Goal: Task Accomplishment & Management: Use online tool/utility

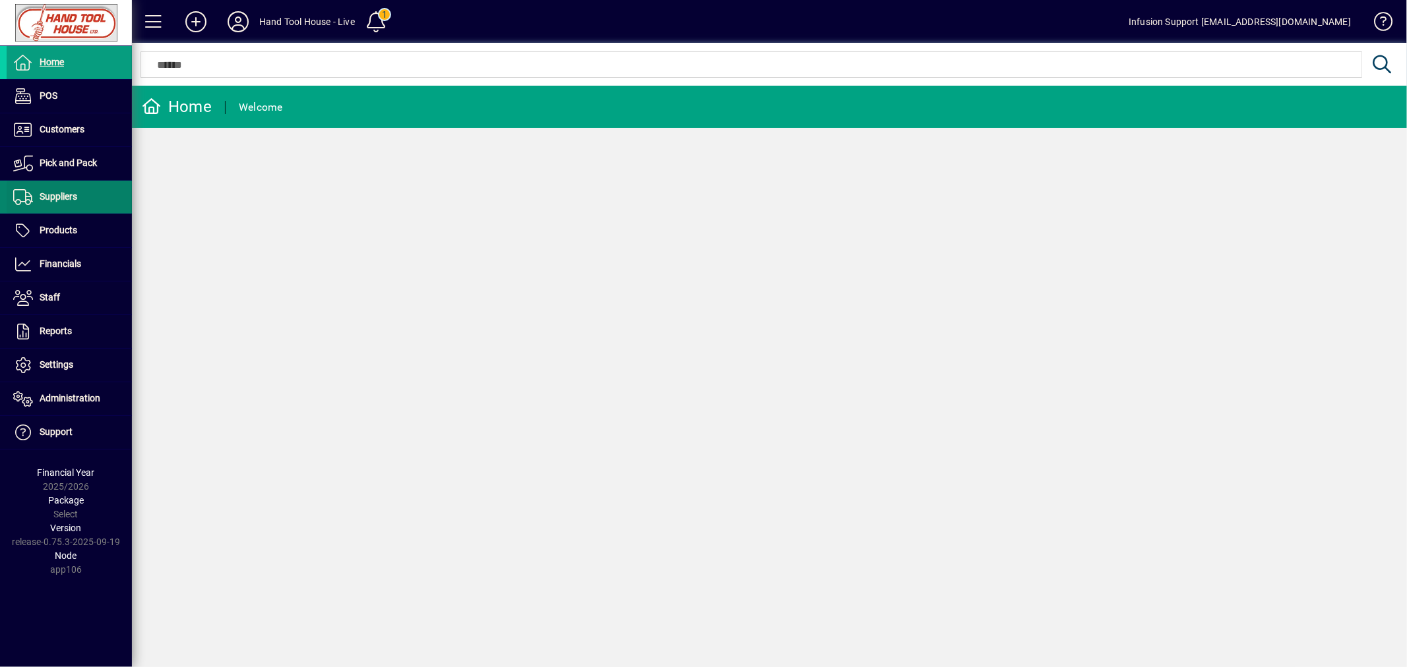
click at [59, 203] on span "Suppliers" at bounding box center [42, 197] width 71 height 16
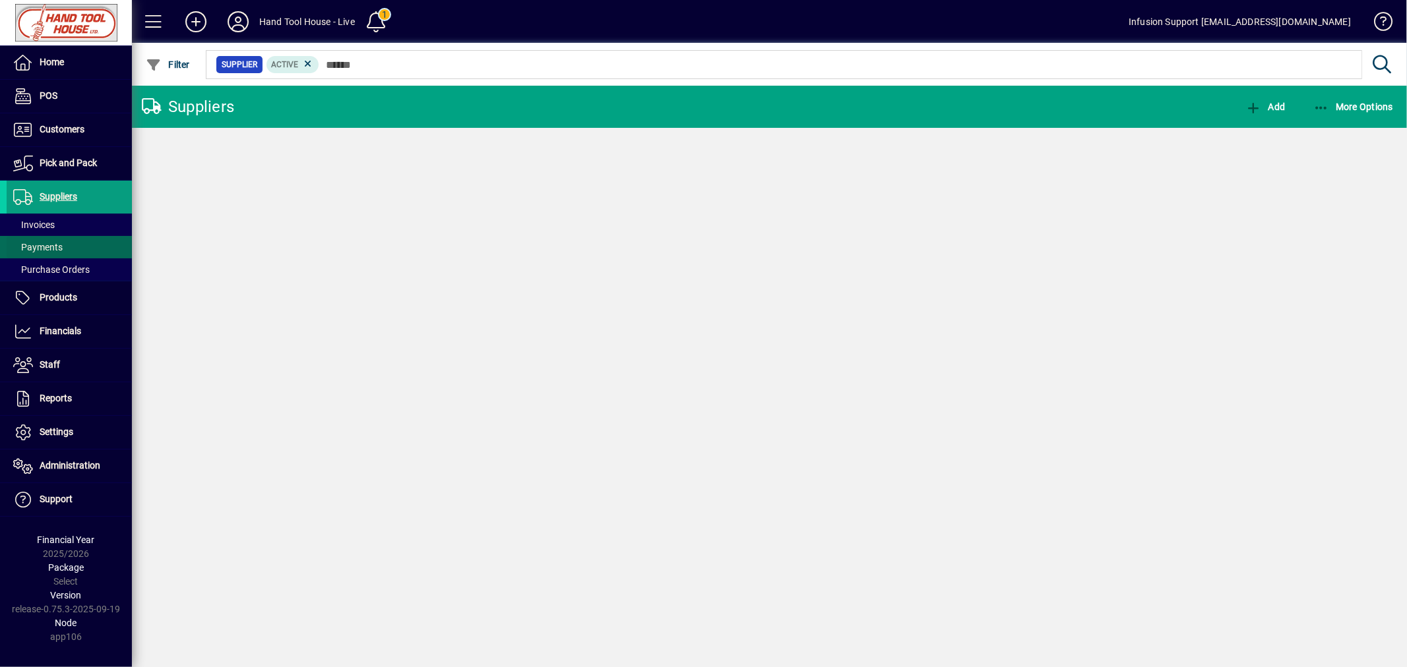
click at [49, 244] on span "Payments" at bounding box center [37, 247] width 49 height 11
click at [357, 64] on icon at bounding box center [359, 64] width 12 height 12
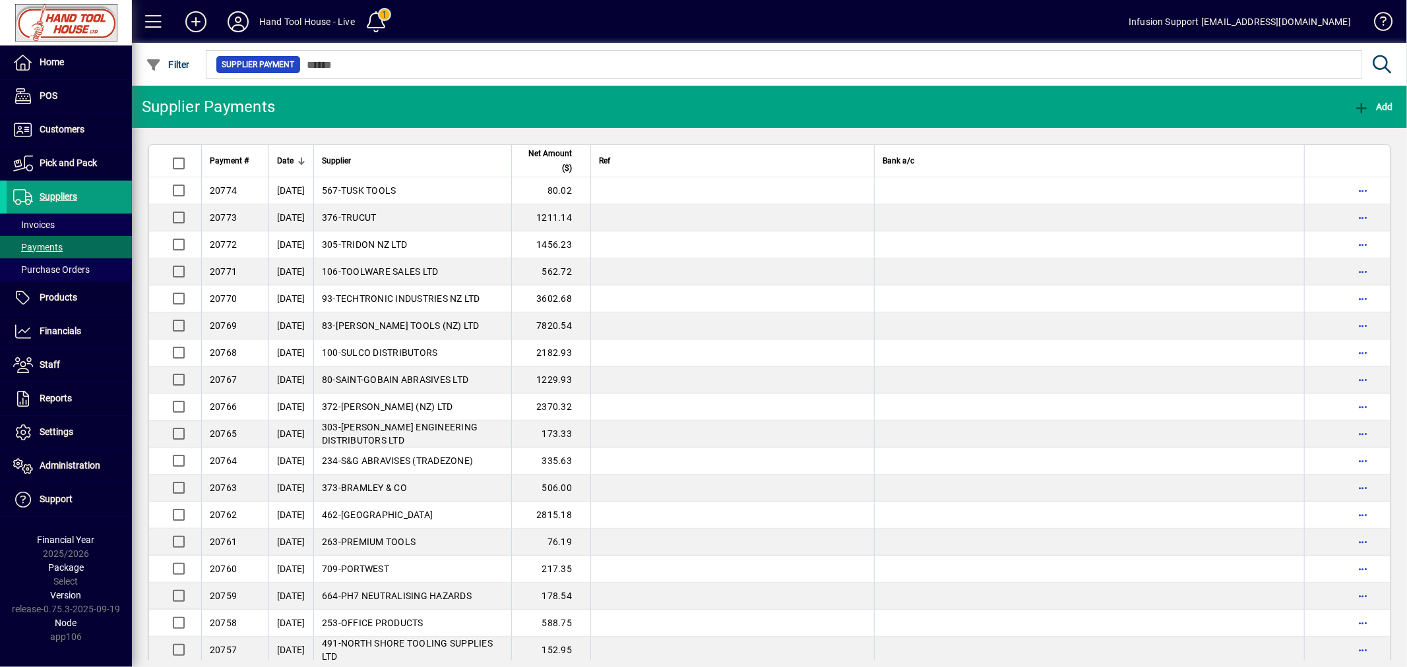
drag, startPoint x: 426, startPoint y: 189, endPoint x: 506, endPoint y: 179, distance: 81.1
click at [427, 189] on td "567 - TUSK TOOLS" at bounding box center [412, 190] width 198 height 27
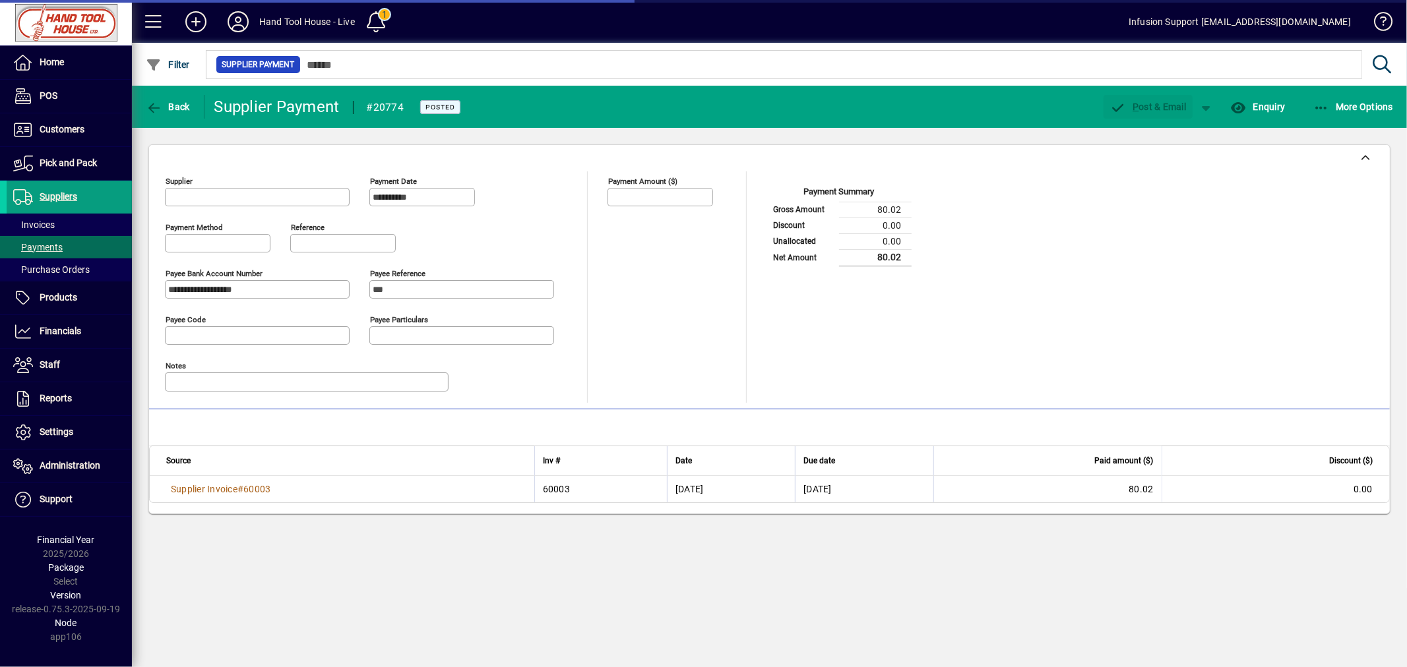
type input "**********"
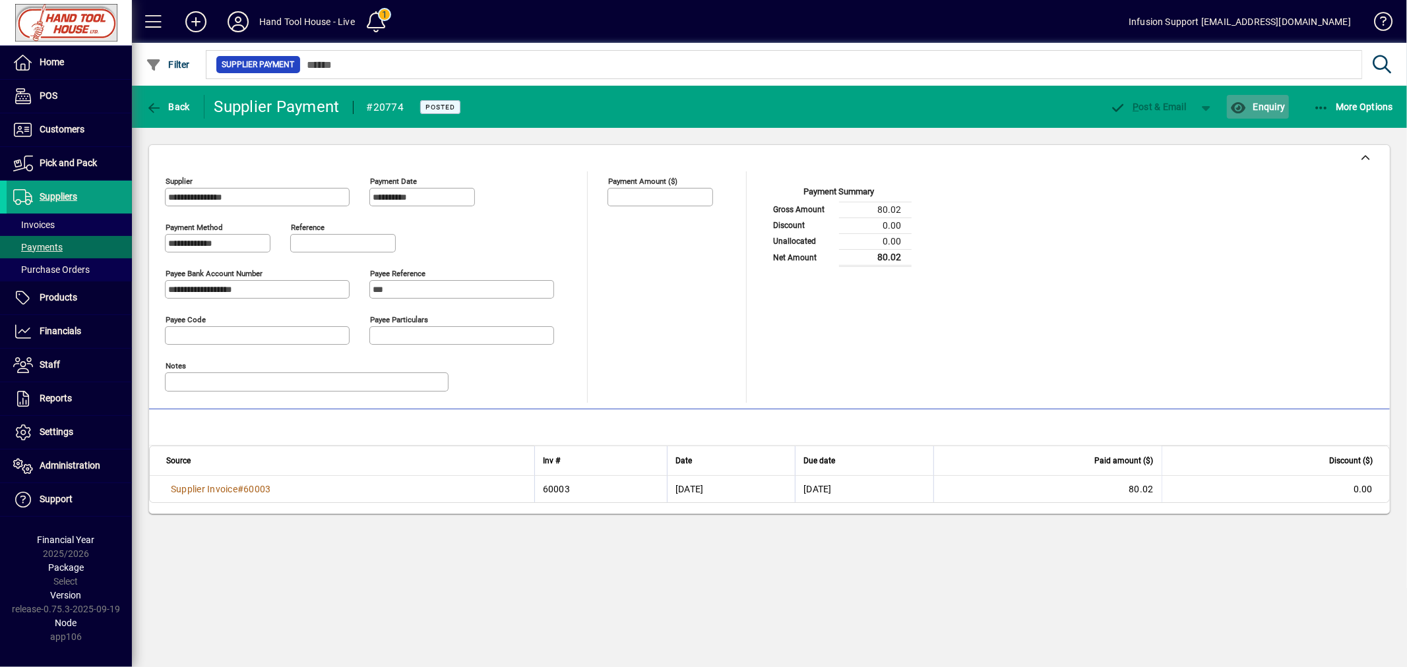
click at [1267, 106] on span "Enquiry" at bounding box center [1257, 107] width 55 height 11
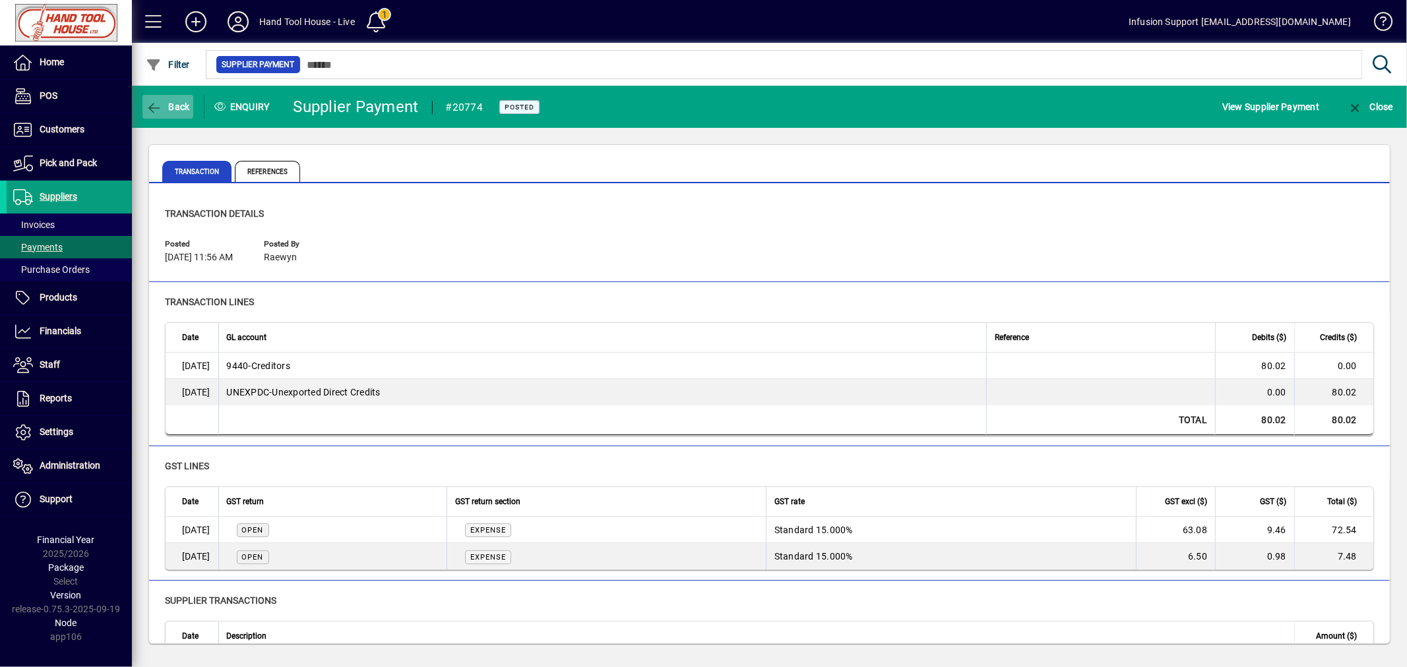
click at [166, 108] on span "Back" at bounding box center [168, 107] width 44 height 11
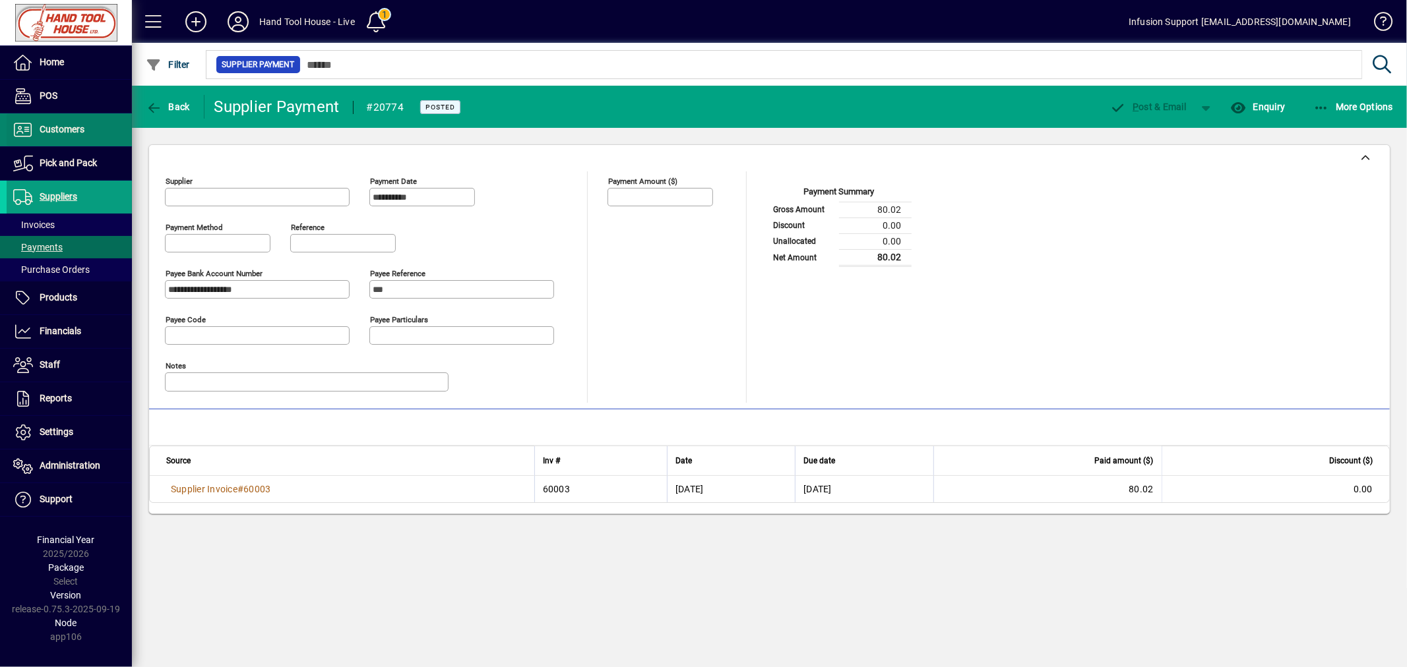
type input "**********"
click at [94, 126] on span at bounding box center [69, 130] width 125 height 32
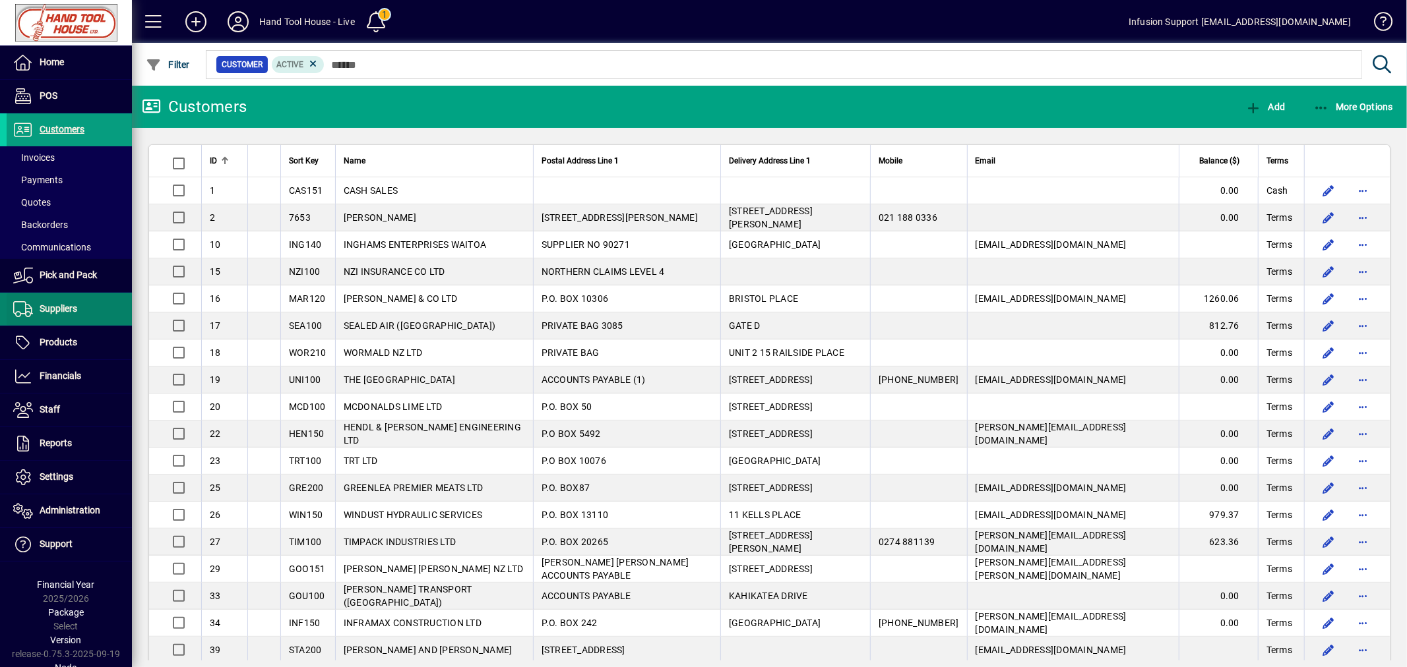
click at [79, 311] on span at bounding box center [69, 309] width 125 height 32
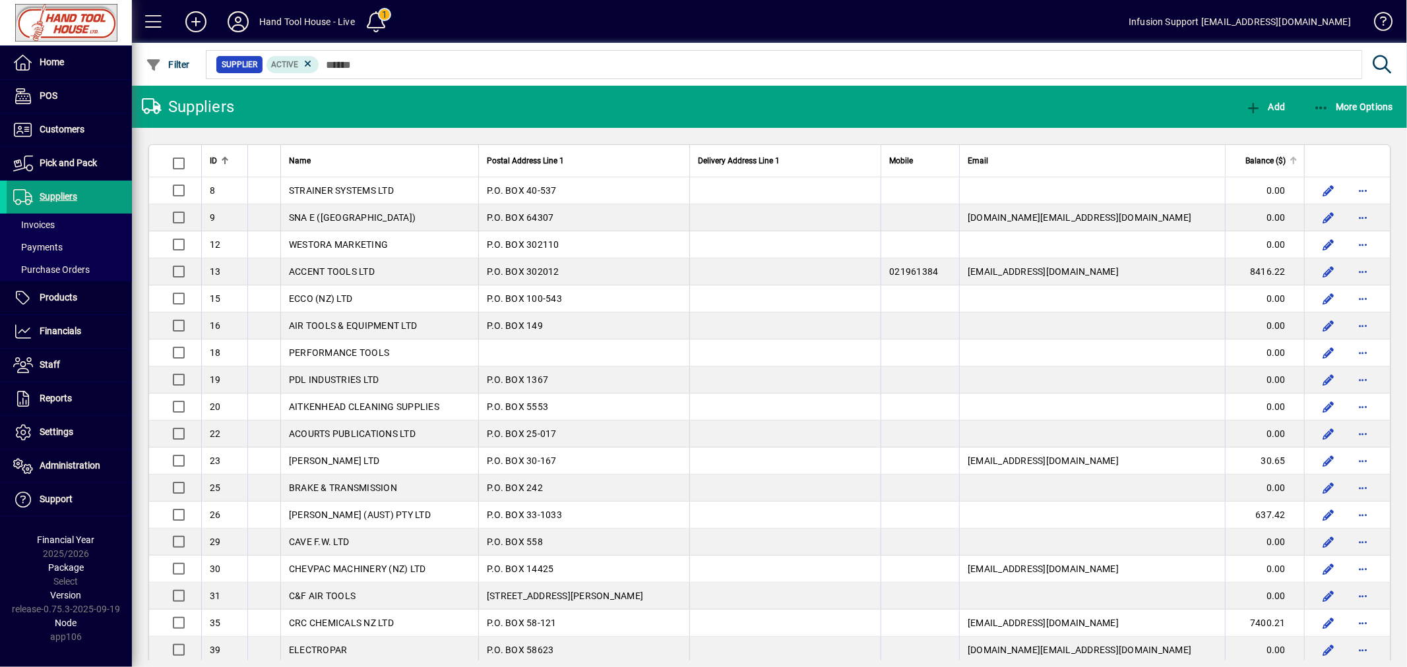
click at [1268, 162] on span "Balance ($)" at bounding box center [1265, 161] width 40 height 15
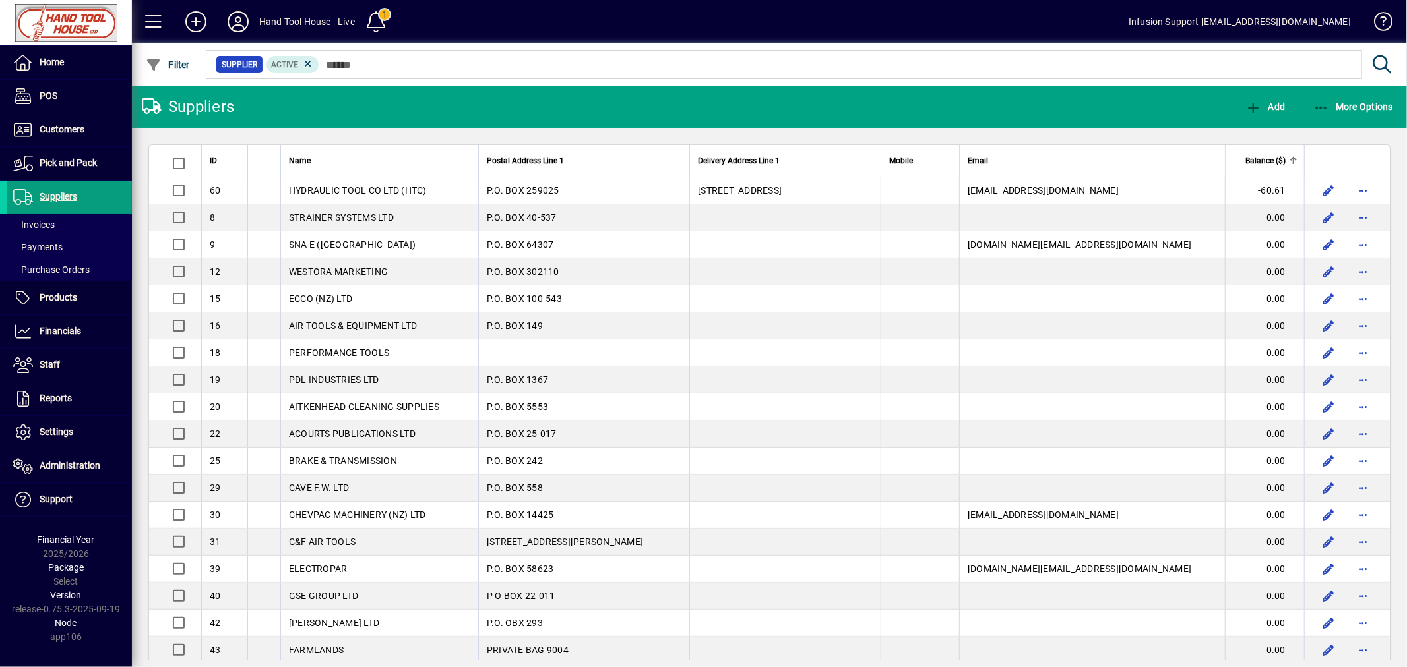
click at [1268, 162] on span "Balance ($)" at bounding box center [1265, 161] width 40 height 15
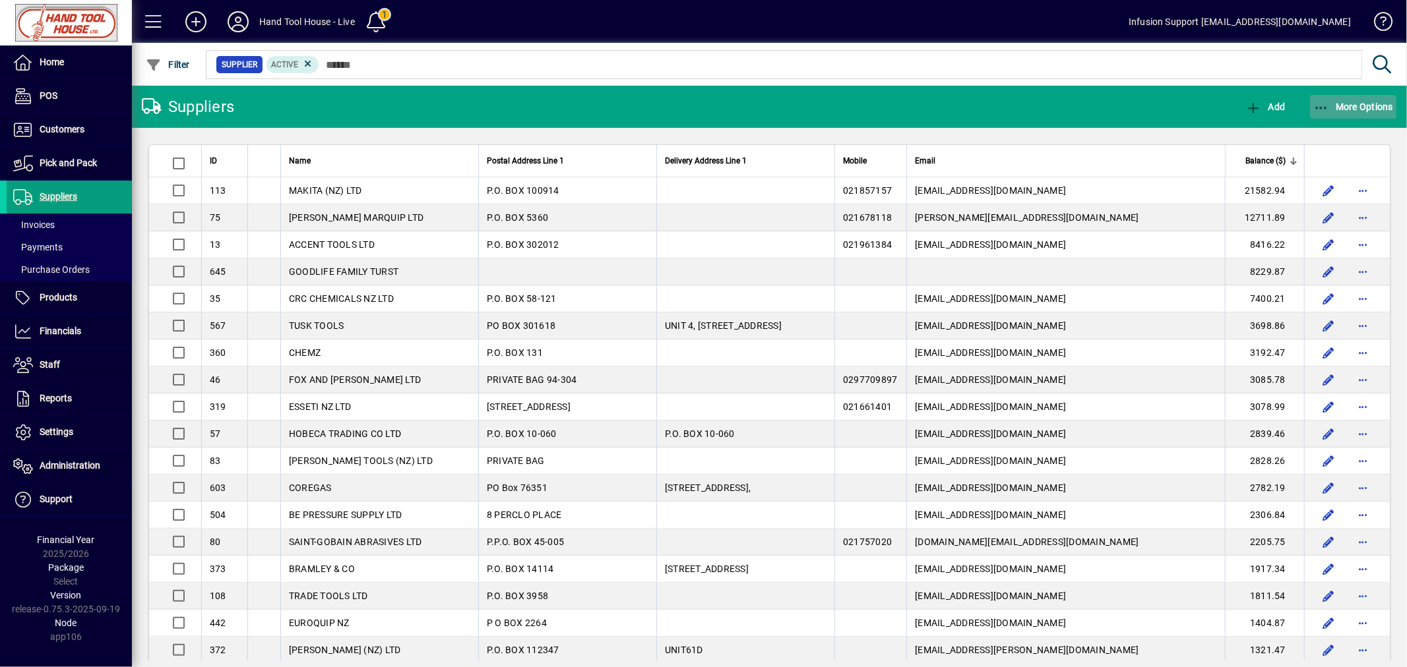
click at [1360, 106] on span "More Options" at bounding box center [1353, 107] width 80 height 11
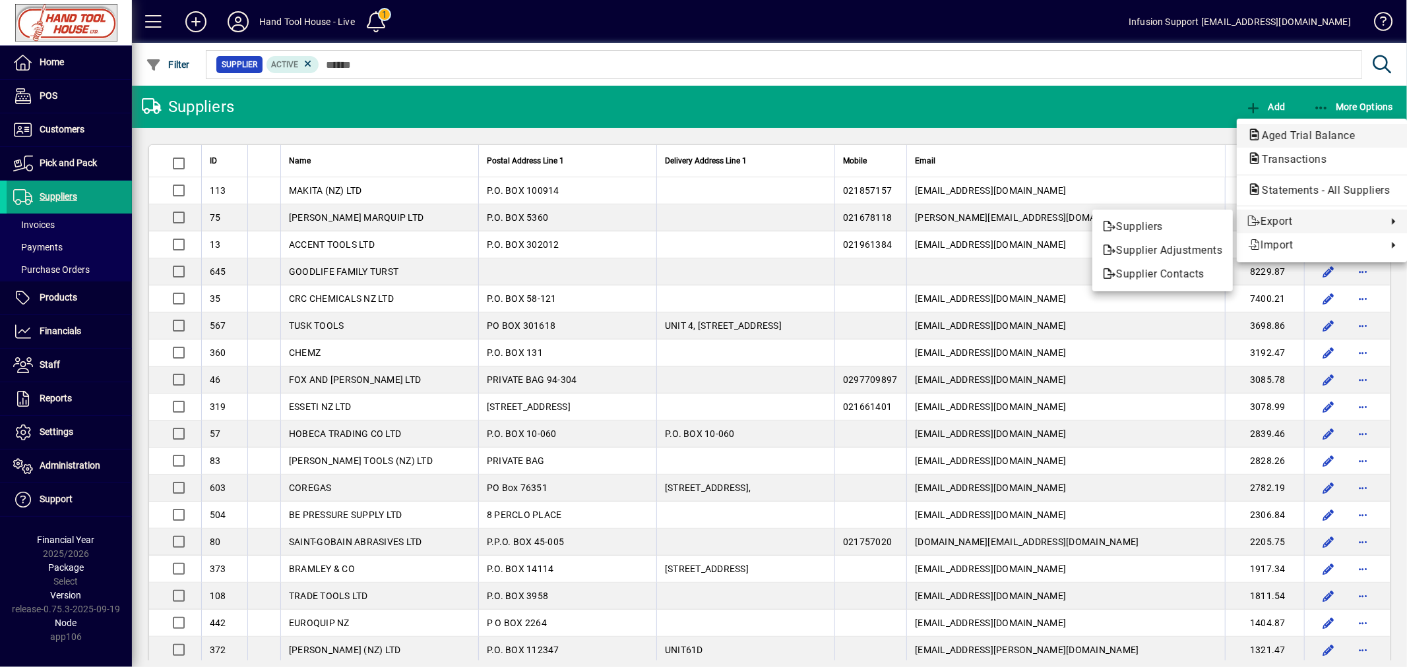
click at [1306, 138] on span "Aged Trial Balance" at bounding box center [1304, 135] width 114 height 13
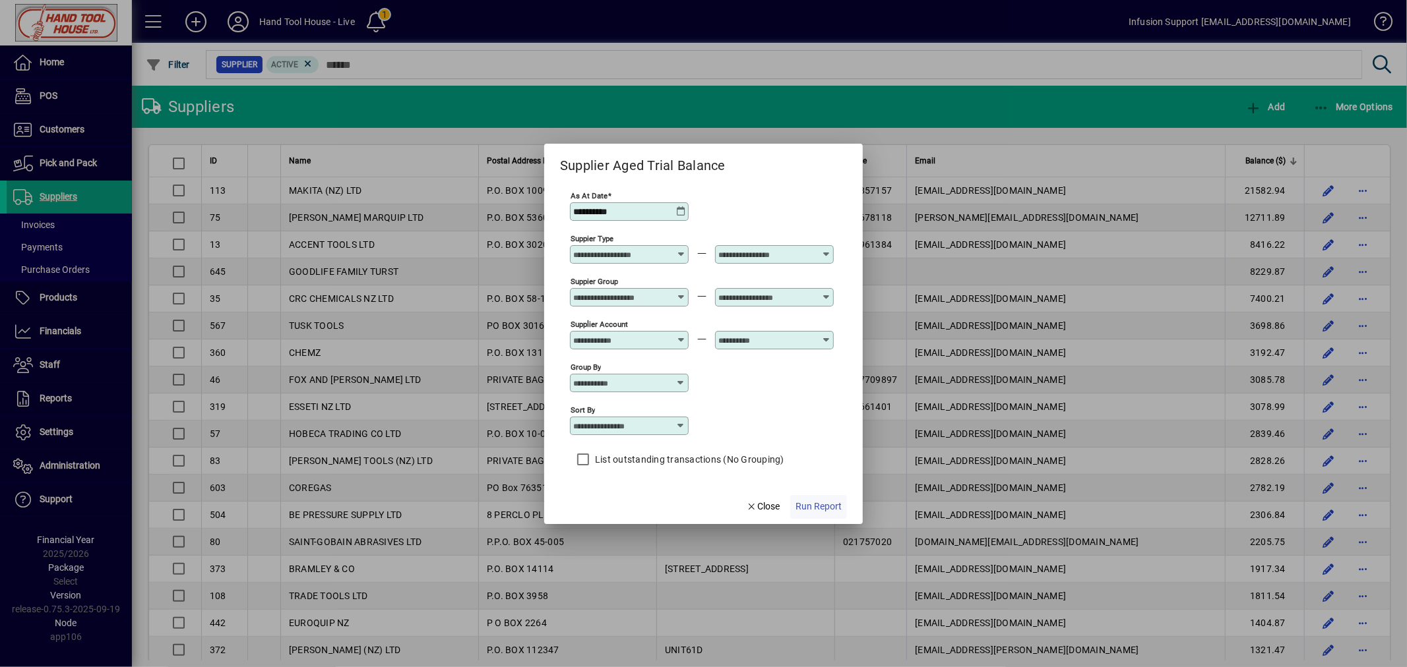
click at [810, 506] on span "Run Report" at bounding box center [818, 507] width 46 height 14
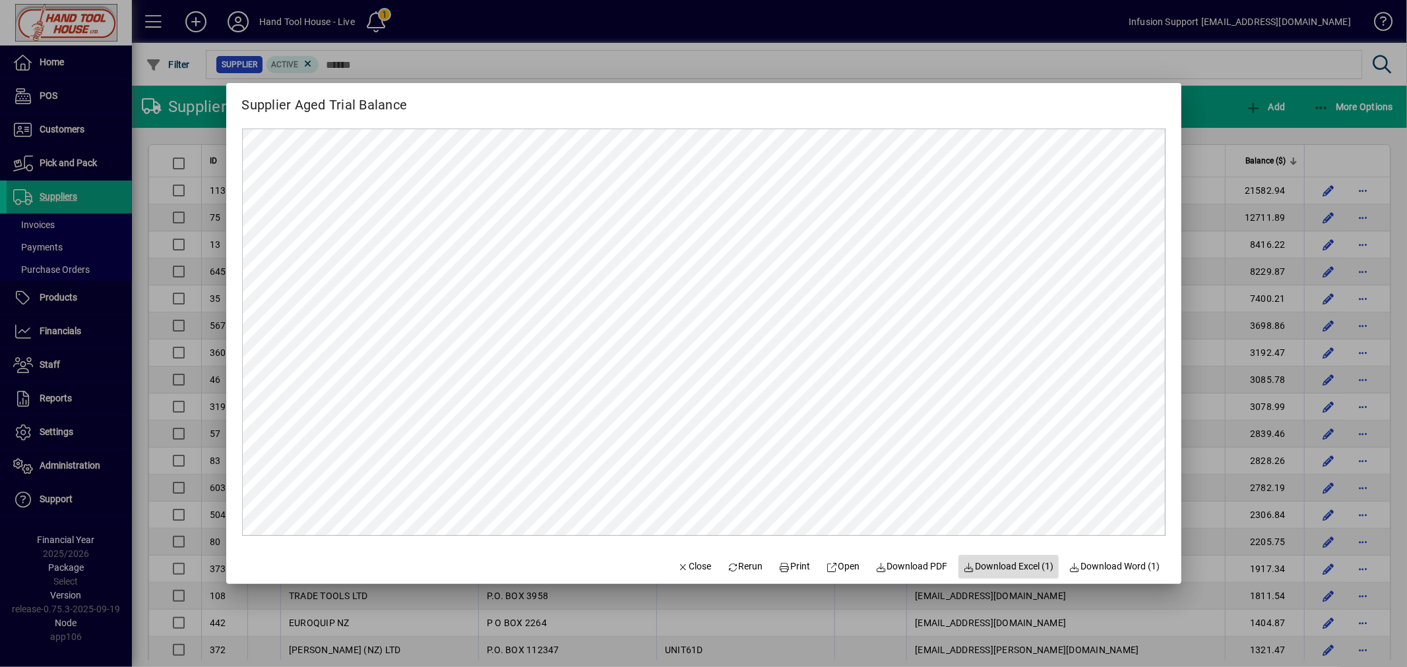
click at [985, 565] on span "Download Excel (1)" at bounding box center [1009, 567] width 90 height 14
click at [688, 568] on span "Close" at bounding box center [694, 567] width 34 height 14
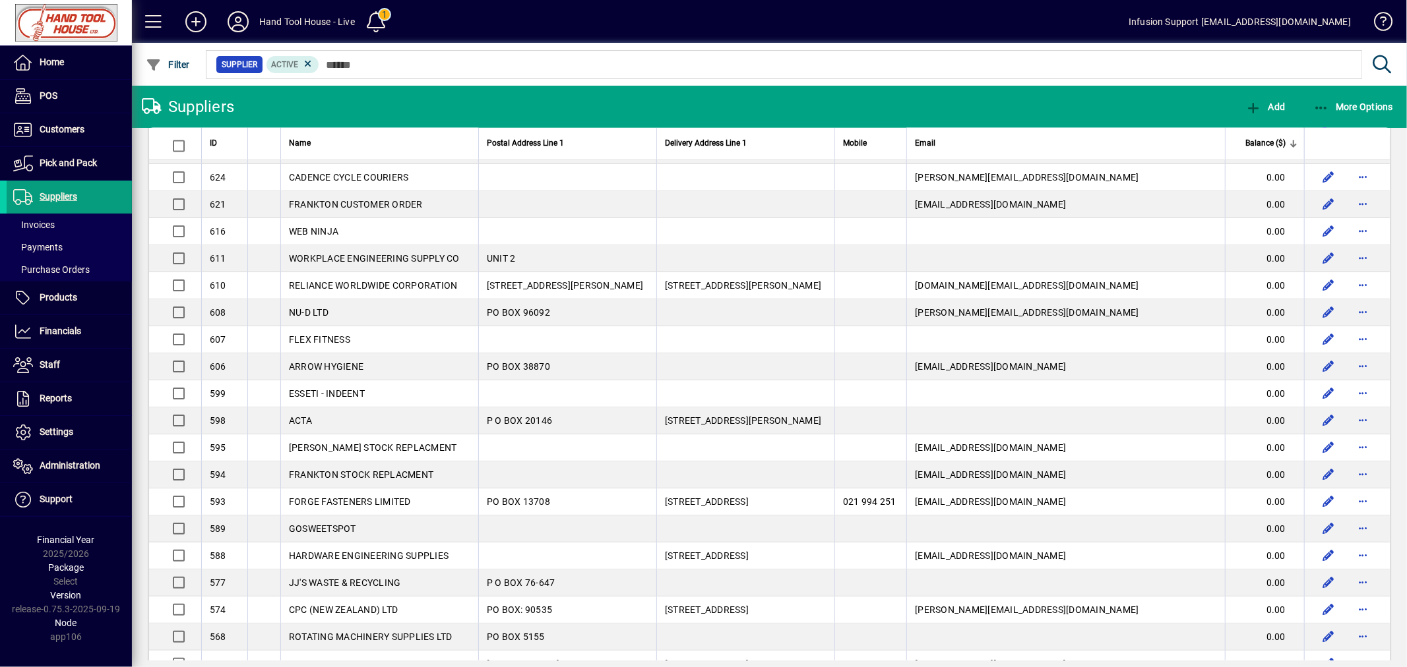
scroll to position [2279, 0]
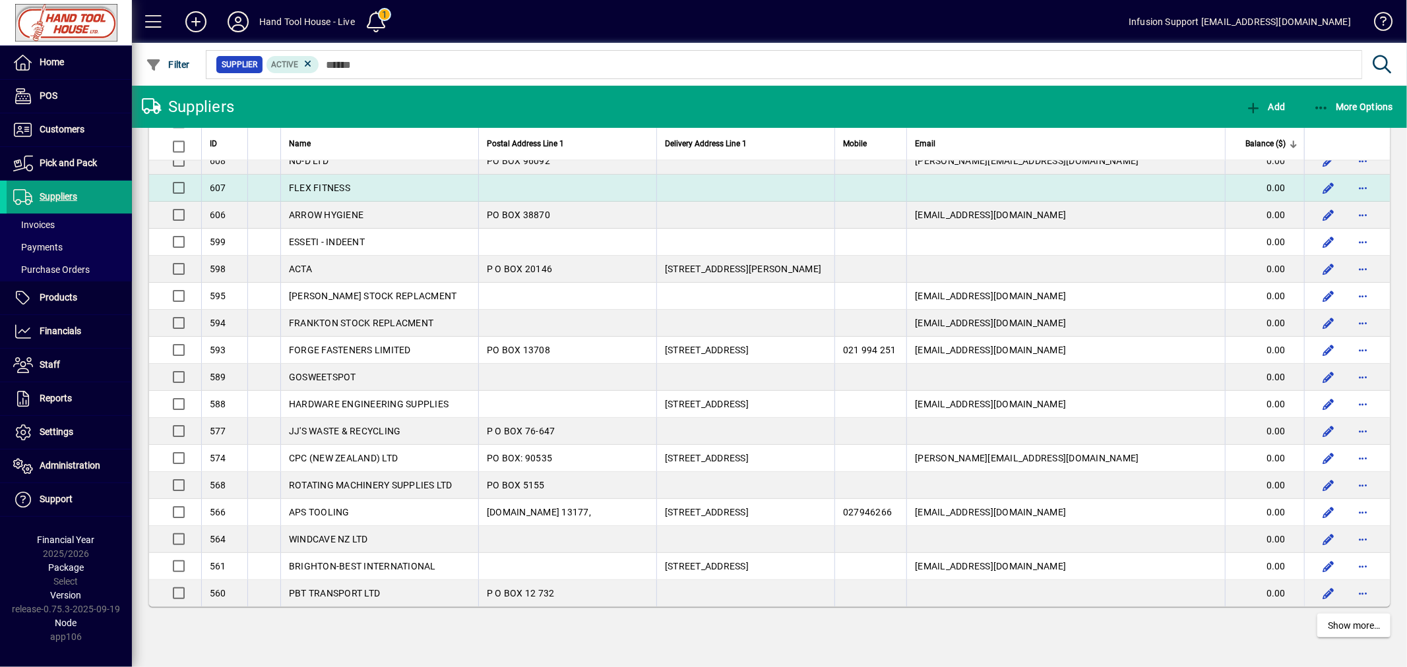
drag, startPoint x: 202, startPoint y: 160, endPoint x: 1275, endPoint y: 187, distance: 1072.7
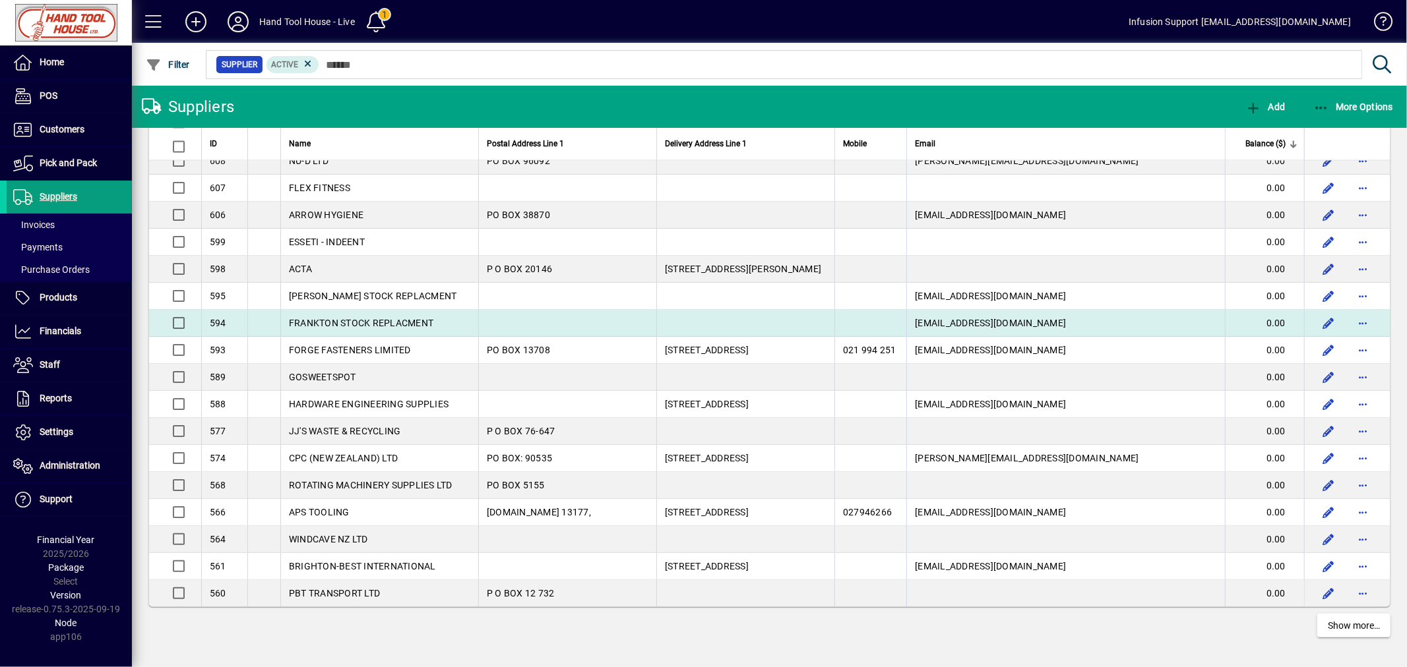
copy table "ID Name Postal Address Line 1 Delivery Address Line 1 Mobile Email Balance ($) …"
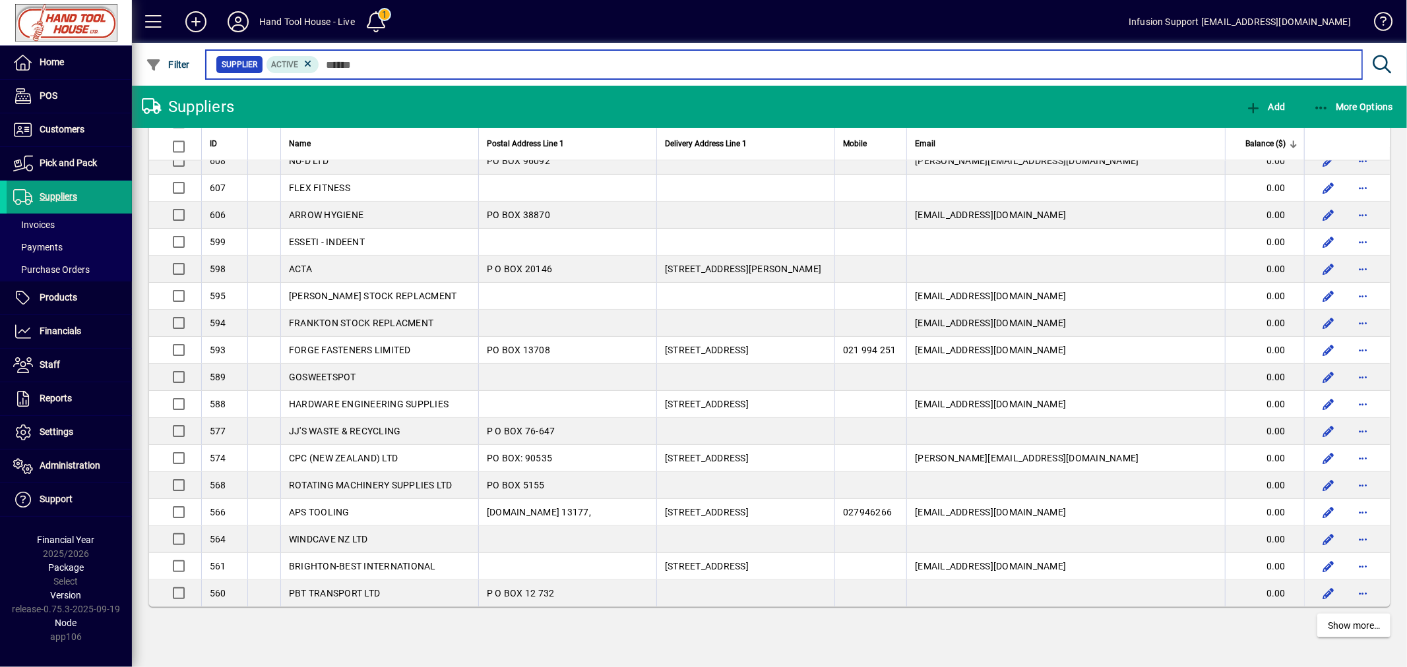
click at [398, 64] on input "text" at bounding box center [835, 64] width 1032 height 18
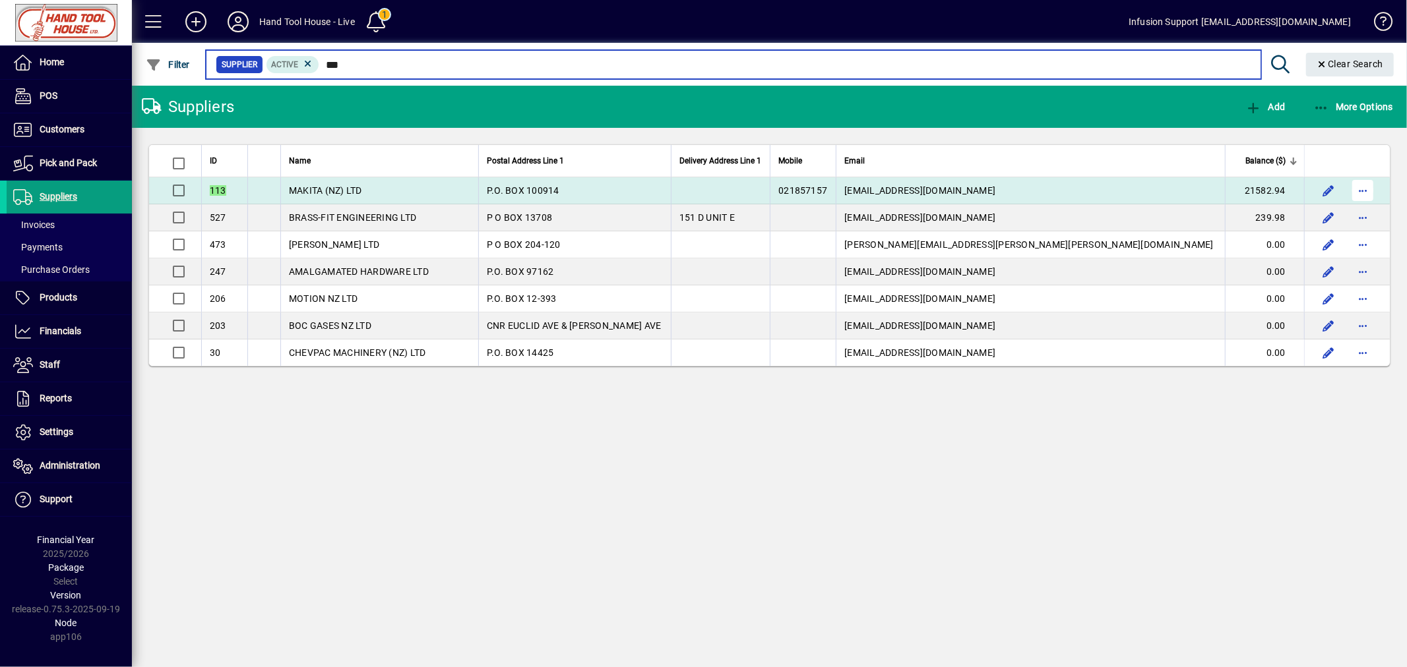
type input "***"
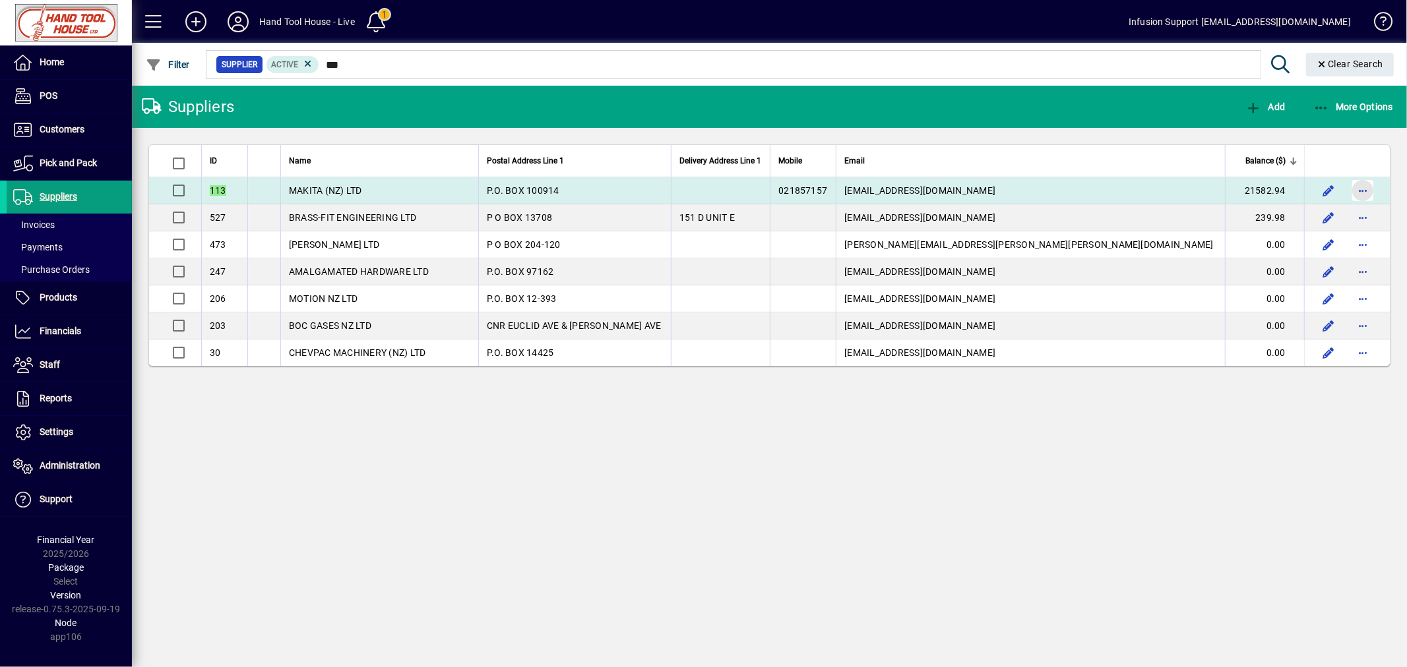
click at [1361, 187] on span "button" at bounding box center [1363, 191] width 32 height 32
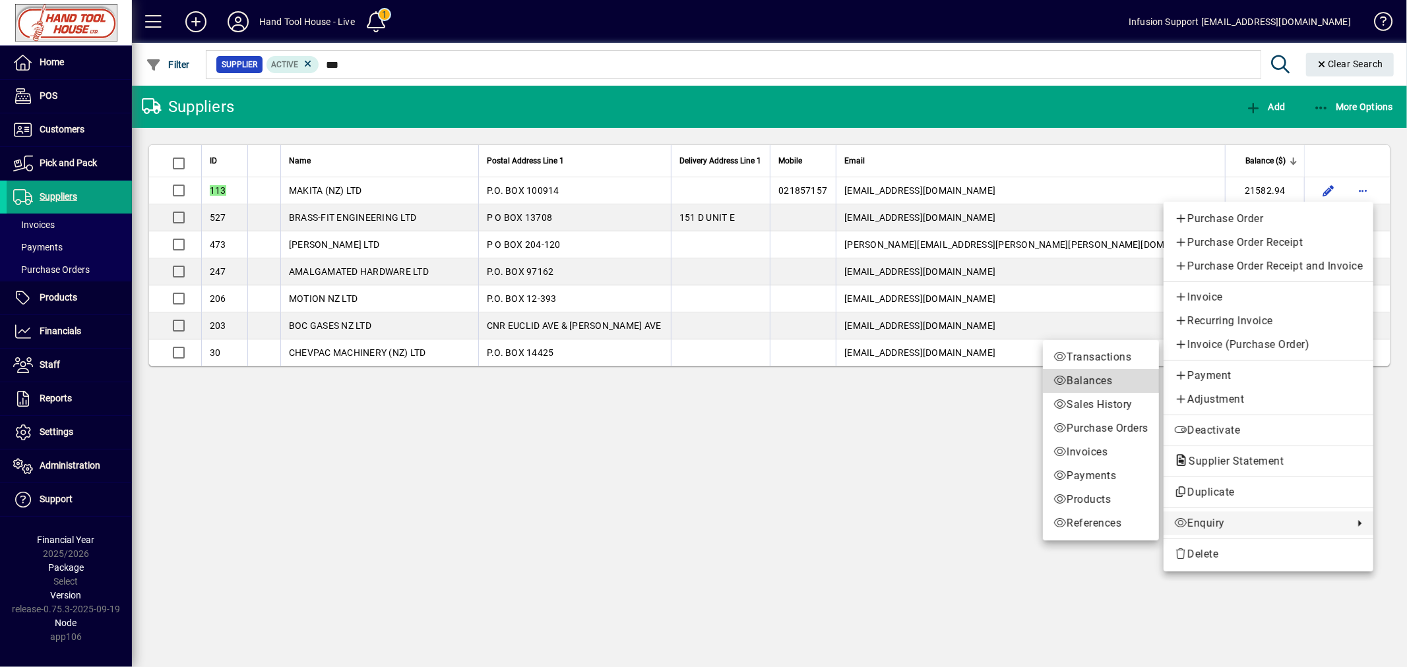
click at [1082, 381] on span "Balances" at bounding box center [1100, 381] width 95 height 16
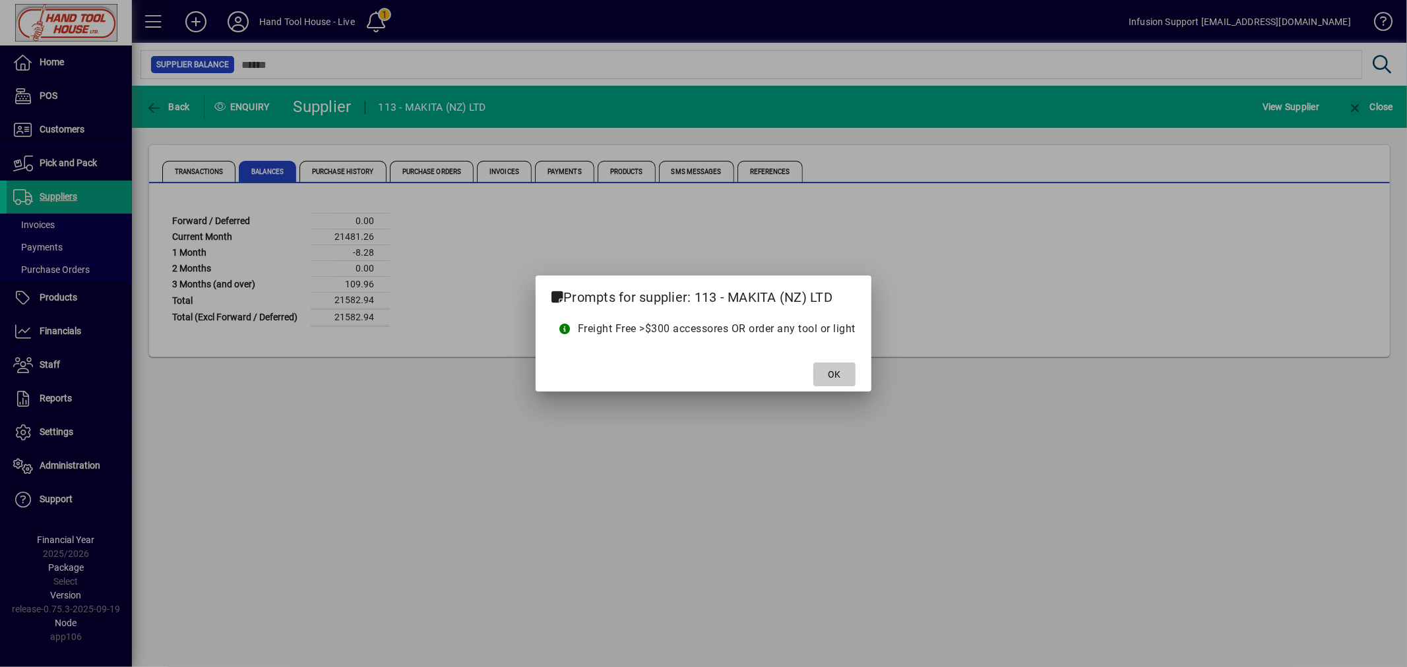
click at [838, 377] on span "OK" at bounding box center [834, 375] width 13 height 14
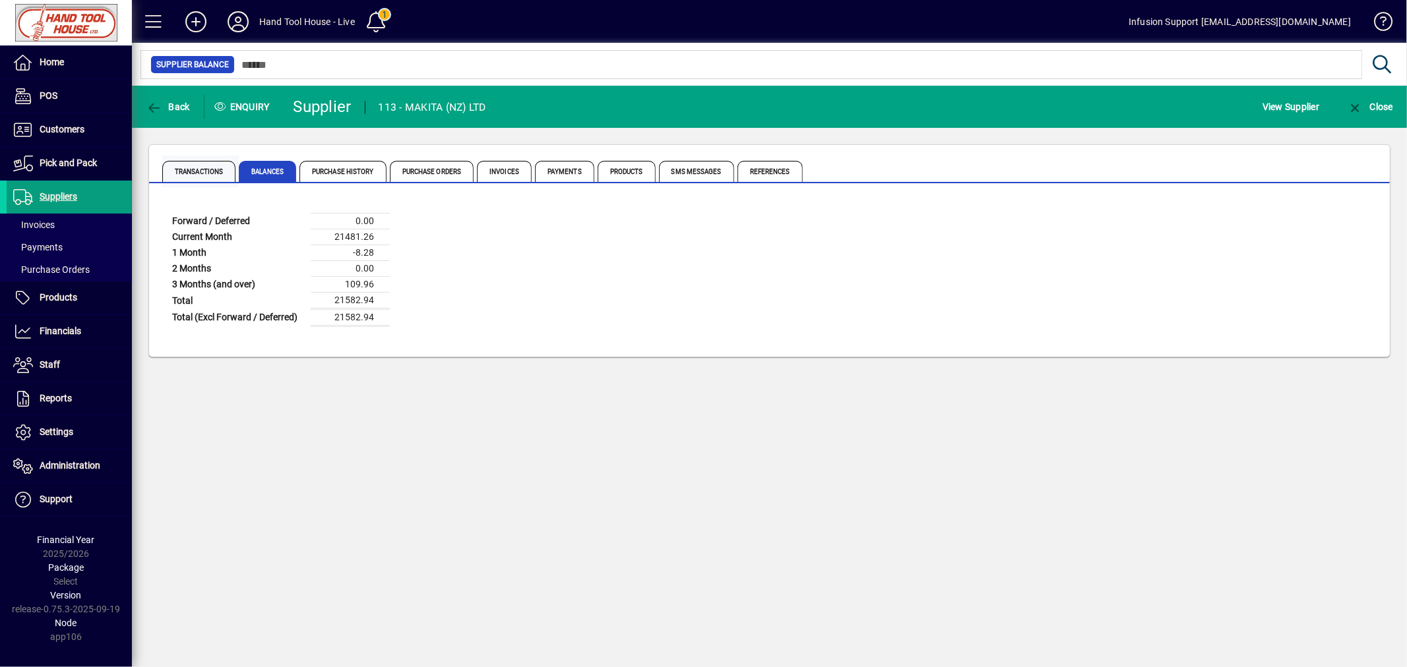
click at [194, 164] on span "Transactions" at bounding box center [198, 171] width 73 height 21
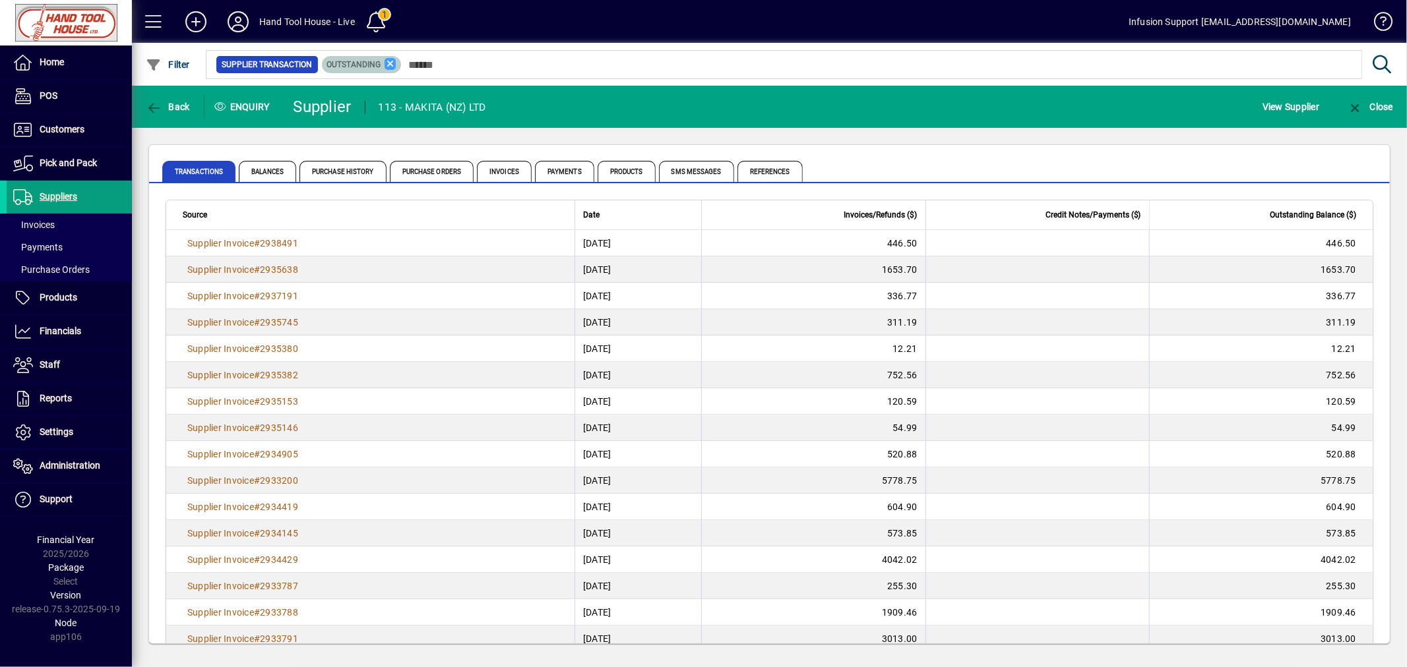
click at [386, 66] on icon at bounding box center [390, 64] width 12 height 12
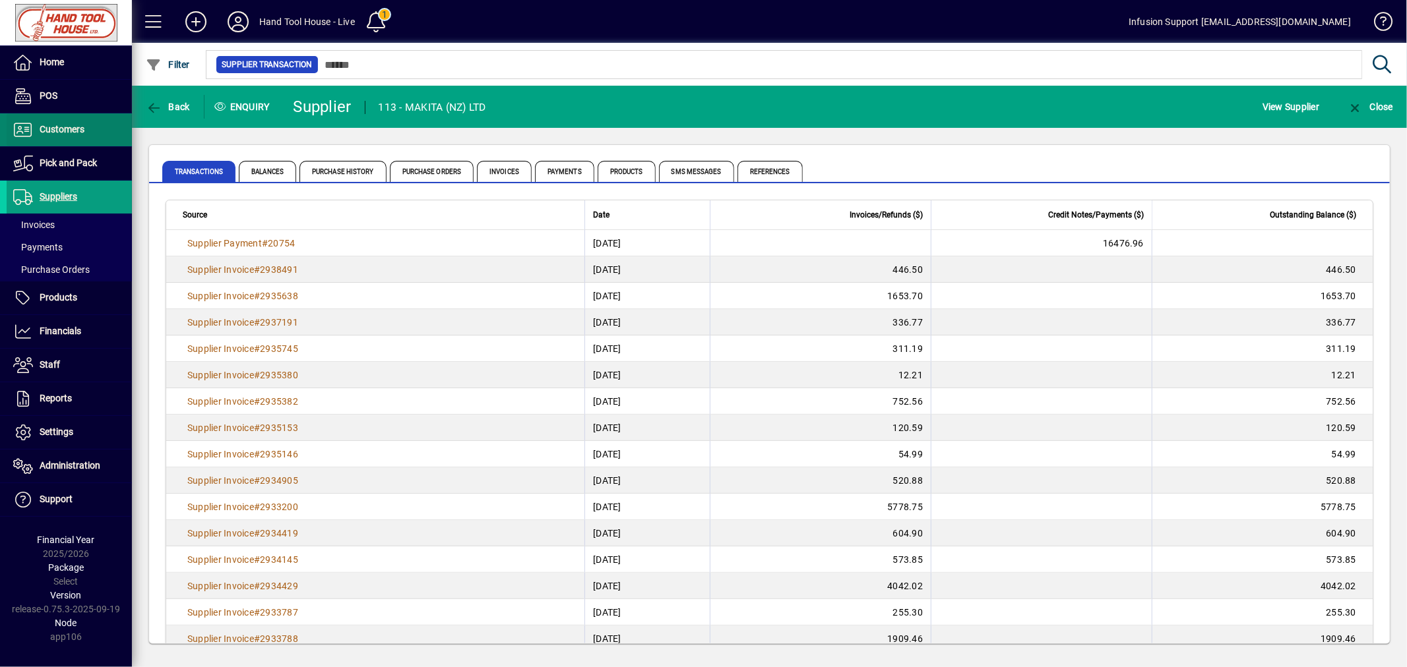
click at [71, 135] on span "Customers" at bounding box center [46, 130] width 78 height 16
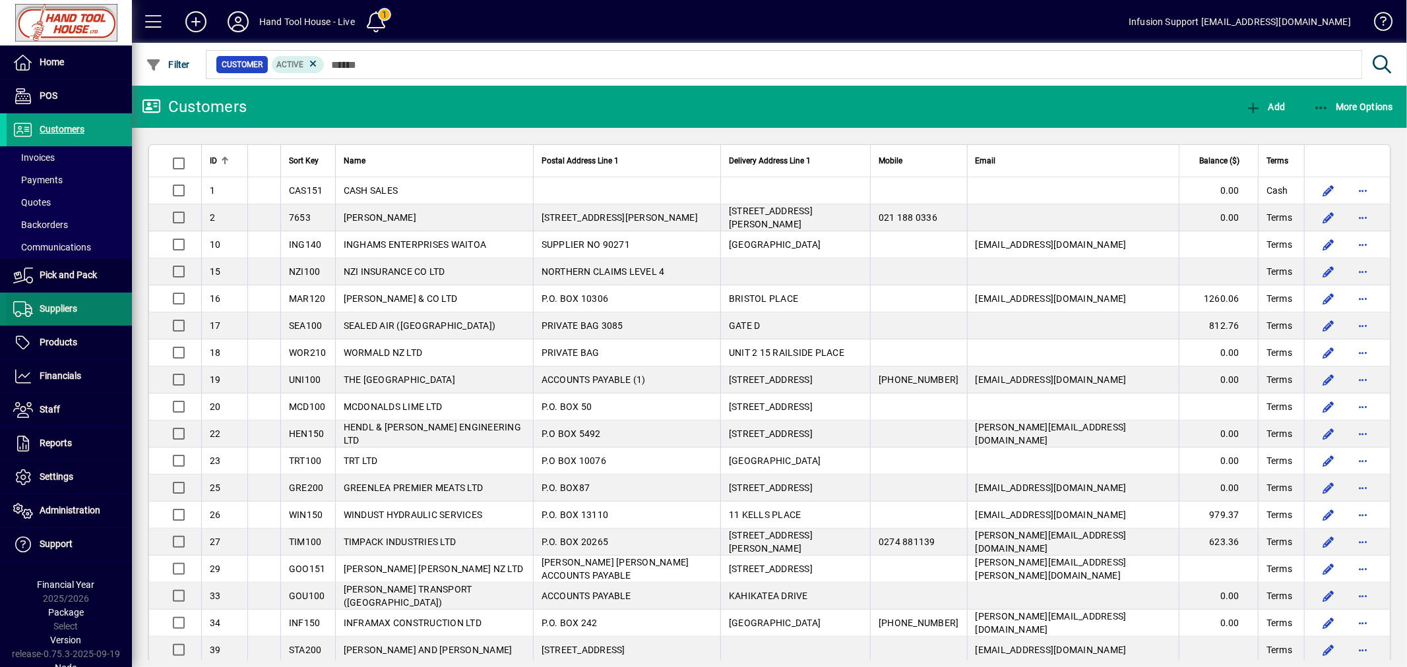
drag, startPoint x: 69, startPoint y: 310, endPoint x: 75, endPoint y: 305, distance: 7.9
click at [69, 310] on span "Suppliers" at bounding box center [59, 308] width 38 height 11
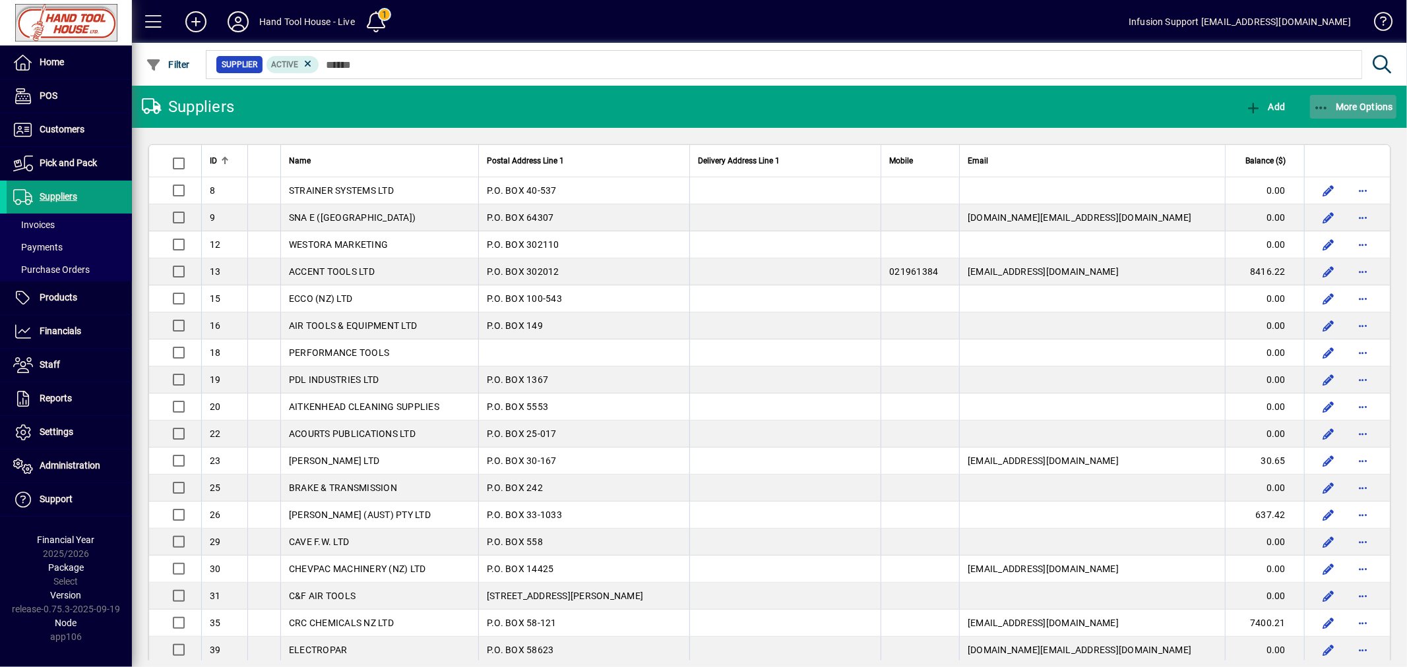
click at [1365, 102] on span "More Options" at bounding box center [1353, 107] width 80 height 11
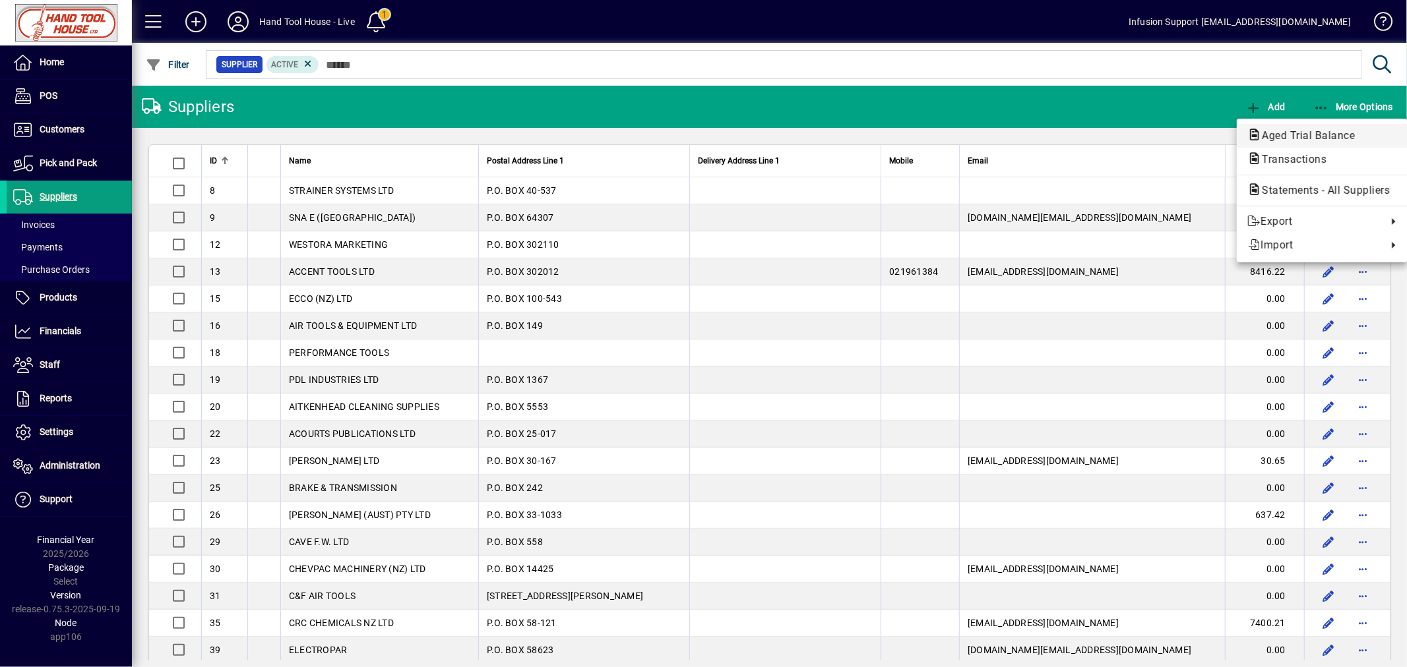
click at [1294, 133] on span "Aged Trial Balance" at bounding box center [1304, 135] width 114 height 13
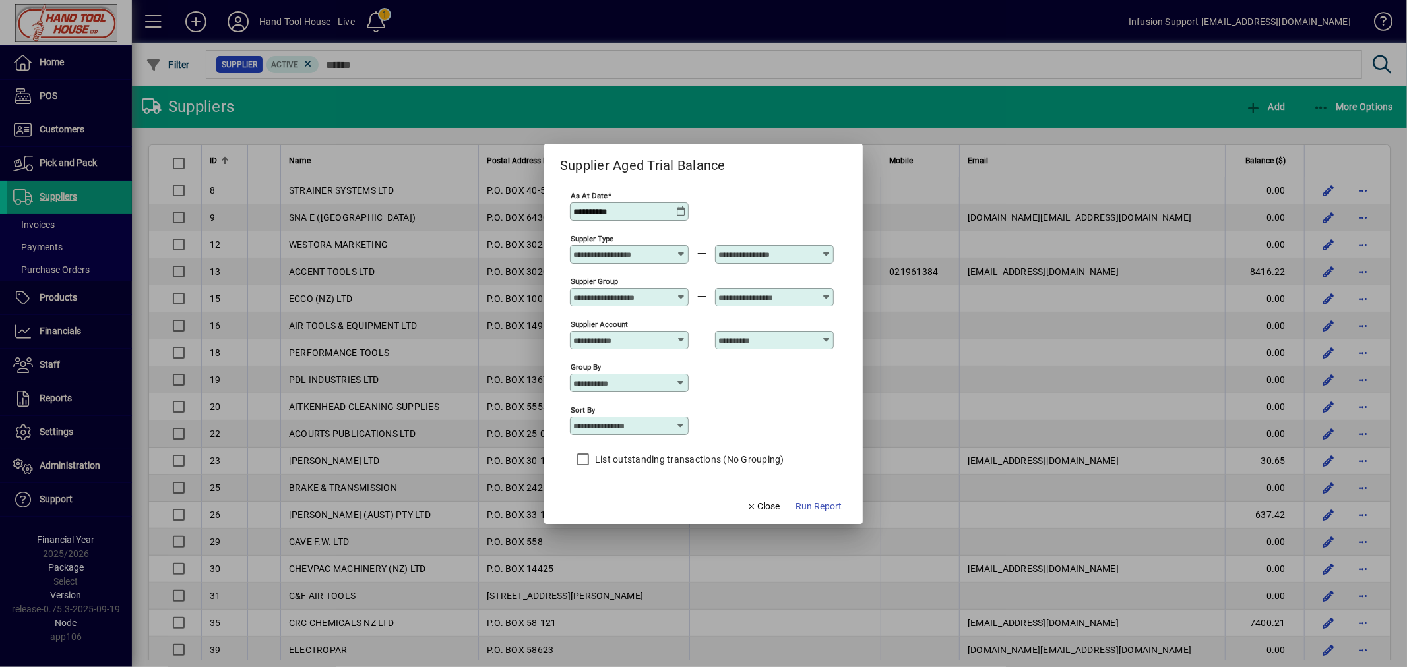
drag, startPoint x: 648, startPoint y: 210, endPoint x: 518, endPoint y: 200, distance: 129.6
click at [518, 200] on div "**********" at bounding box center [703, 333] width 1407 height 667
type input "**********"
click at [819, 505] on span "Run Report" at bounding box center [818, 507] width 46 height 14
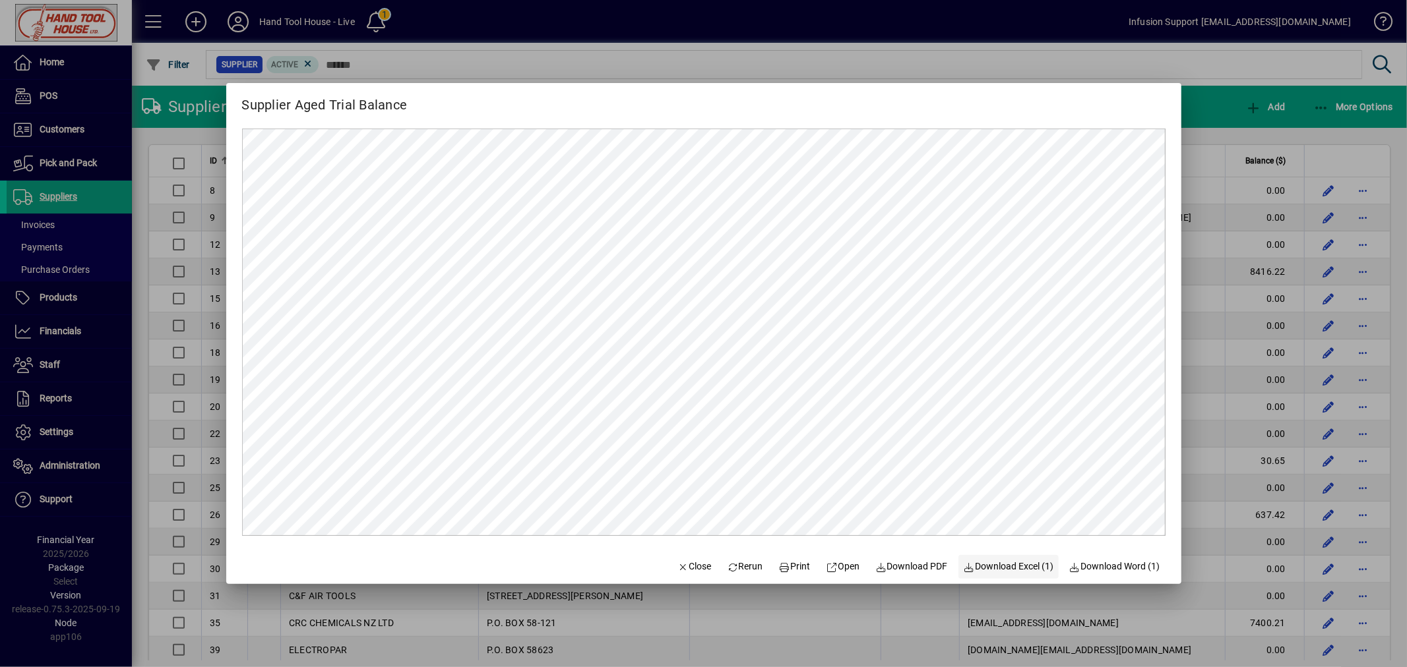
click at [977, 566] on span "Download Excel (1)" at bounding box center [1009, 567] width 90 height 14
click at [683, 565] on span "Close" at bounding box center [694, 567] width 34 height 14
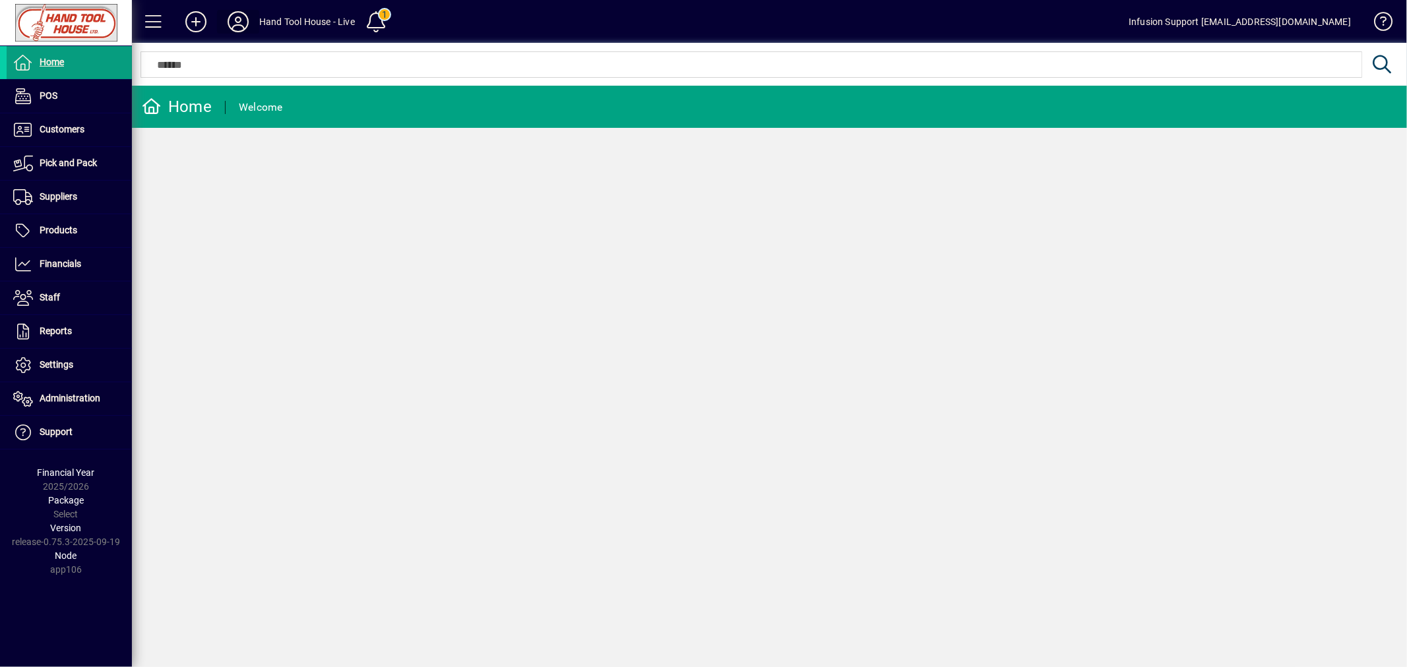
click at [243, 20] on icon at bounding box center [238, 21] width 26 height 21
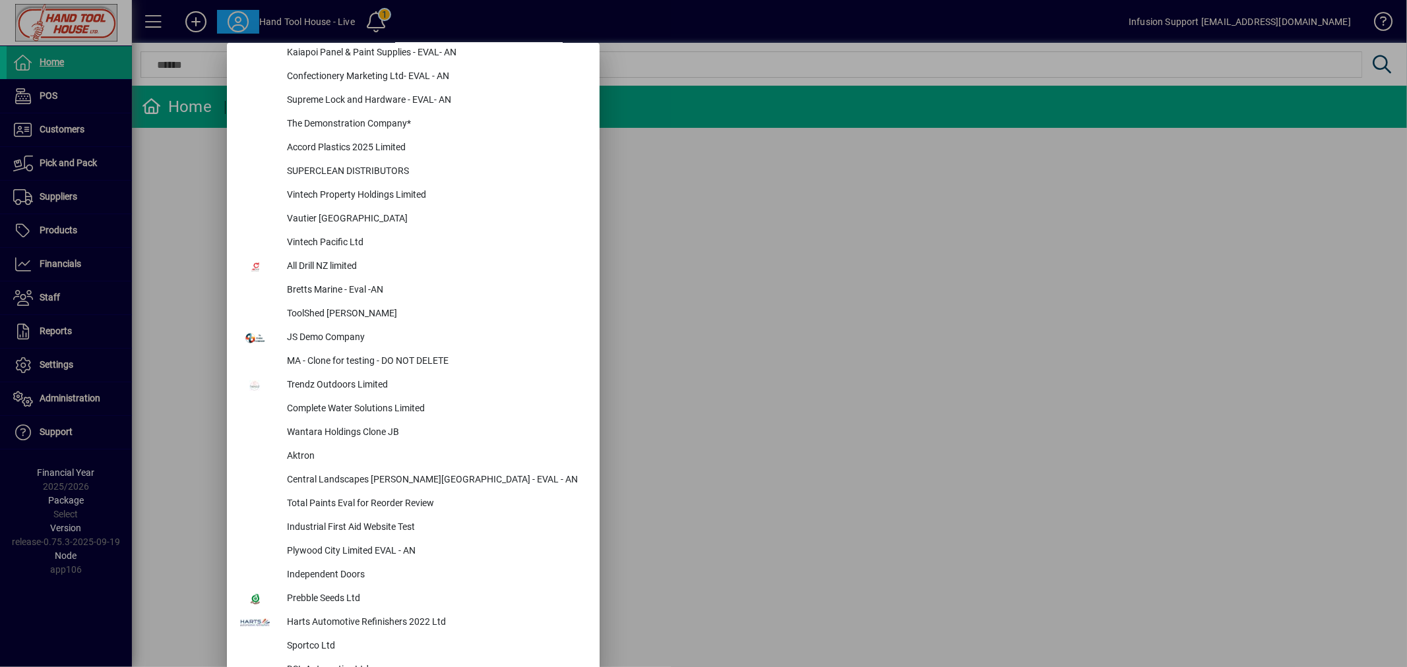
scroll to position [1535, 0]
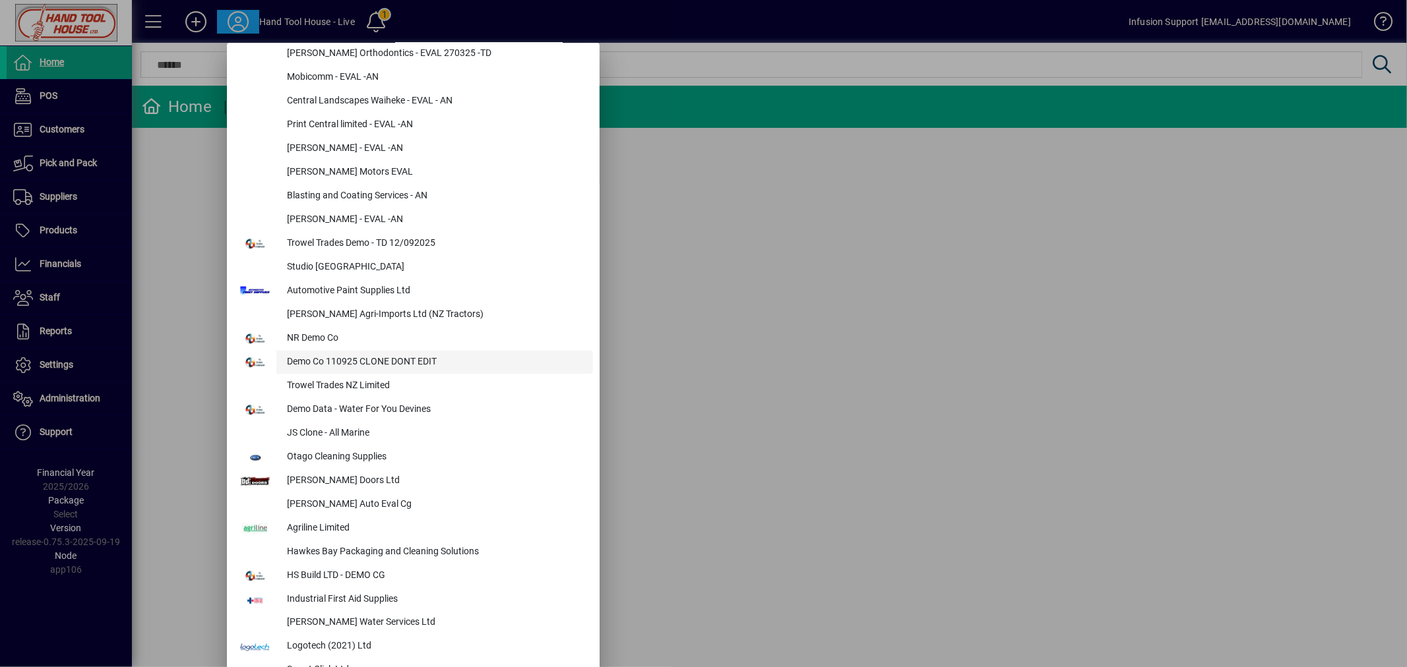
click at [425, 357] on div "Demo Co 110925 CLONE DONT EDIT" at bounding box center [434, 363] width 317 height 24
